Goal: Task Accomplishment & Management: Manage account settings

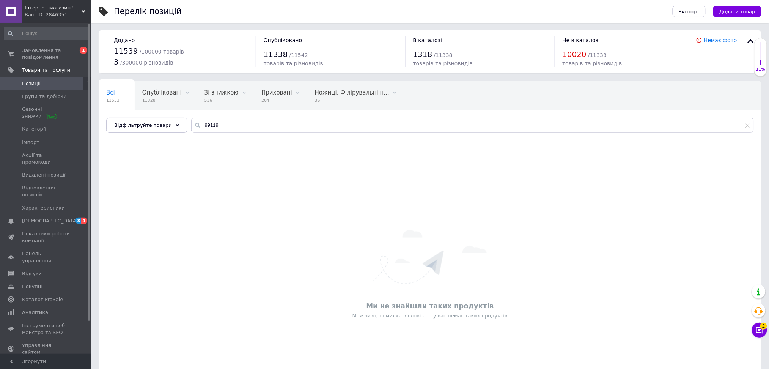
click at [62, 38] on input at bounding box center [46, 34] width 85 height 14
click at [57, 50] on span "Замовлення та повідомлення" at bounding box center [46, 54] width 48 height 14
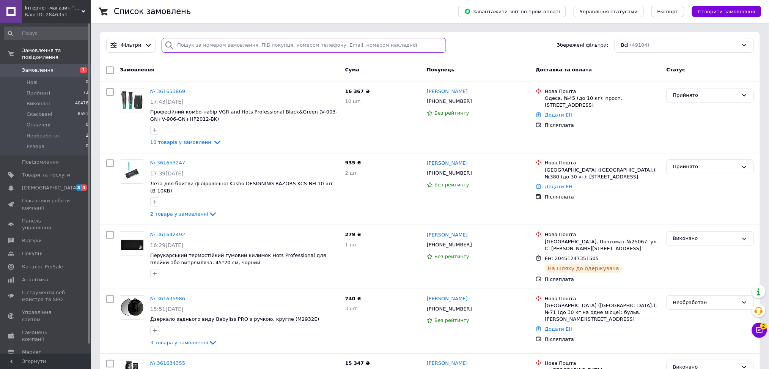
click at [219, 50] on input "search" at bounding box center [304, 45] width 285 height 15
paste input "[PHONE_NUMBER]"
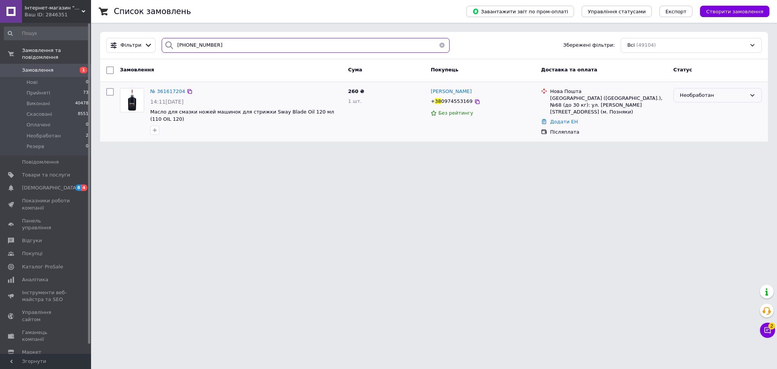
type input "[PHONE_NUMBER]"
click at [714, 97] on div "Необработан" at bounding box center [713, 95] width 66 height 8
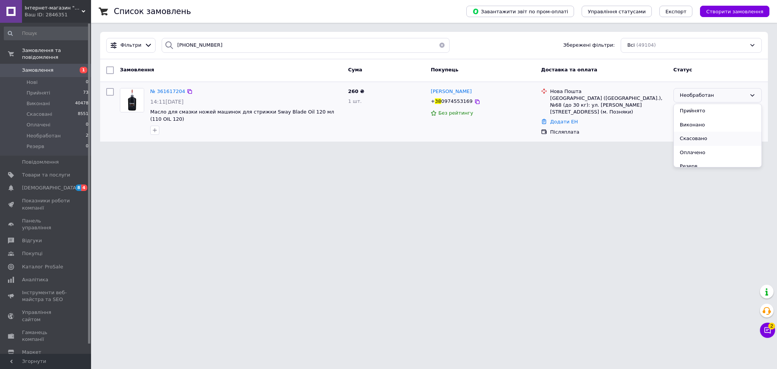
click at [695, 137] on li "Скасовано" at bounding box center [718, 139] width 88 height 14
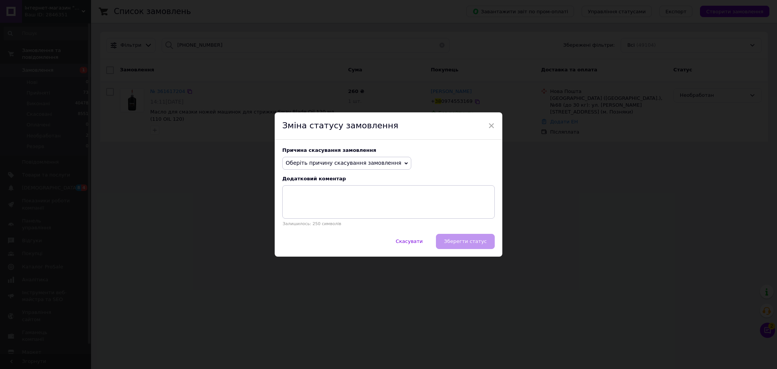
click at [366, 157] on span "Оберіть причину скасування замовлення" at bounding box center [346, 163] width 129 height 13
click at [359, 164] on span "Оберіть причину скасування замовлення" at bounding box center [344, 163] width 116 height 6
click at [359, 162] on span "Оберіть причину скасування замовлення" at bounding box center [344, 163] width 116 height 6
click at [331, 231] on li "Не вдається додзвонитися" at bounding box center [347, 231] width 128 height 11
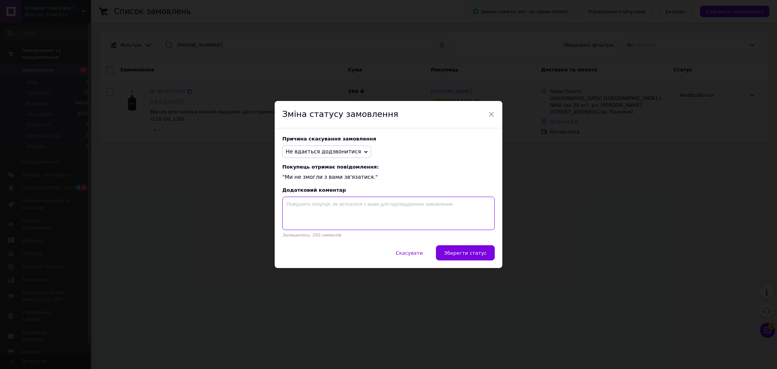
click at [312, 210] on textarea at bounding box center [388, 213] width 212 height 33
paste textarea "Добрий день. Нам не вдалося зв'язатися з вами, ми не відправляємо товар без під…"
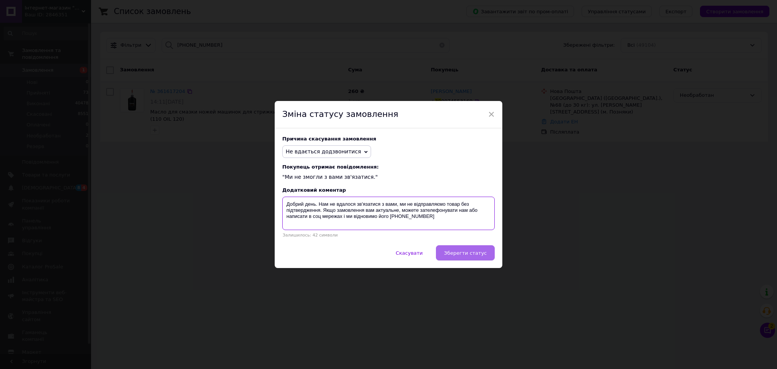
type textarea "Добрий день. Нам не вдалося зв'язатися з вами, ми не відправляємо товар без під…"
click at [464, 255] on span "Зберегти статус" at bounding box center [465, 253] width 43 height 6
